Goal: Information Seeking & Learning: Learn about a topic

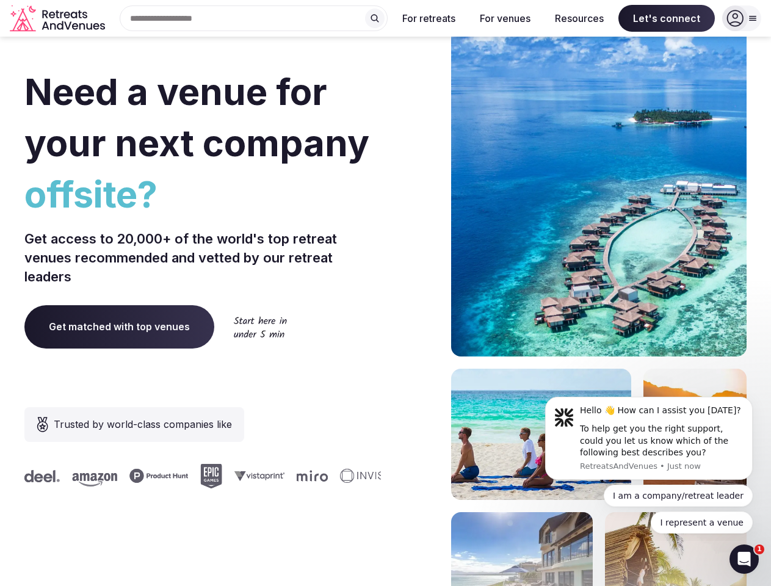
click at [385, 293] on div "Need a venue for your next company offsite? Get access to 20,000+ of the world'…" at bounding box center [385, 366] width 722 height 736
click at [254, 18] on div "Search Popular Destinations [GEOGRAPHIC_DATA], [GEOGRAPHIC_DATA] [GEOGRAPHIC_DA…" at bounding box center [249, 18] width 278 height 26
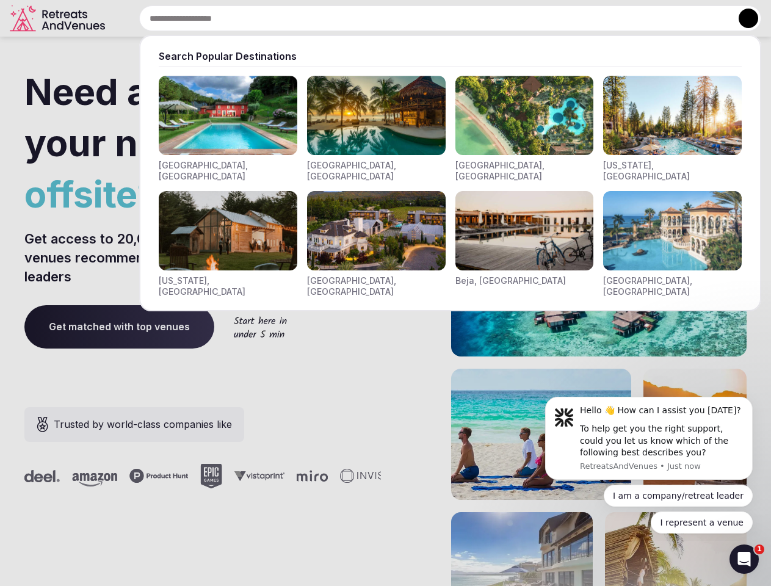
click at [375, 18] on input "text" at bounding box center [450, 18] width 622 height 26
click at [429, 18] on input "text" at bounding box center [450, 18] width 622 height 26
click at [505, 18] on input "text" at bounding box center [450, 18] width 622 height 26
click at [579, 18] on input "text" at bounding box center [450, 18] width 622 height 26
click at [667, 18] on input "text" at bounding box center [450, 18] width 622 height 26
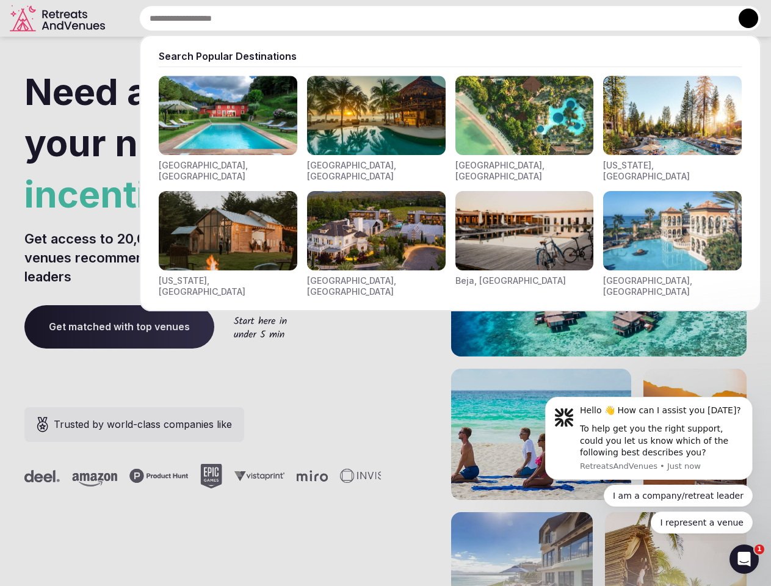
click at [742, 18] on button at bounding box center [749, 19] width 20 height 20
click at [649, 438] on div "To help get you the right support, could you let us know which of the following…" at bounding box center [662, 441] width 164 height 36
